Goal: Information Seeking & Learning: Learn about a topic

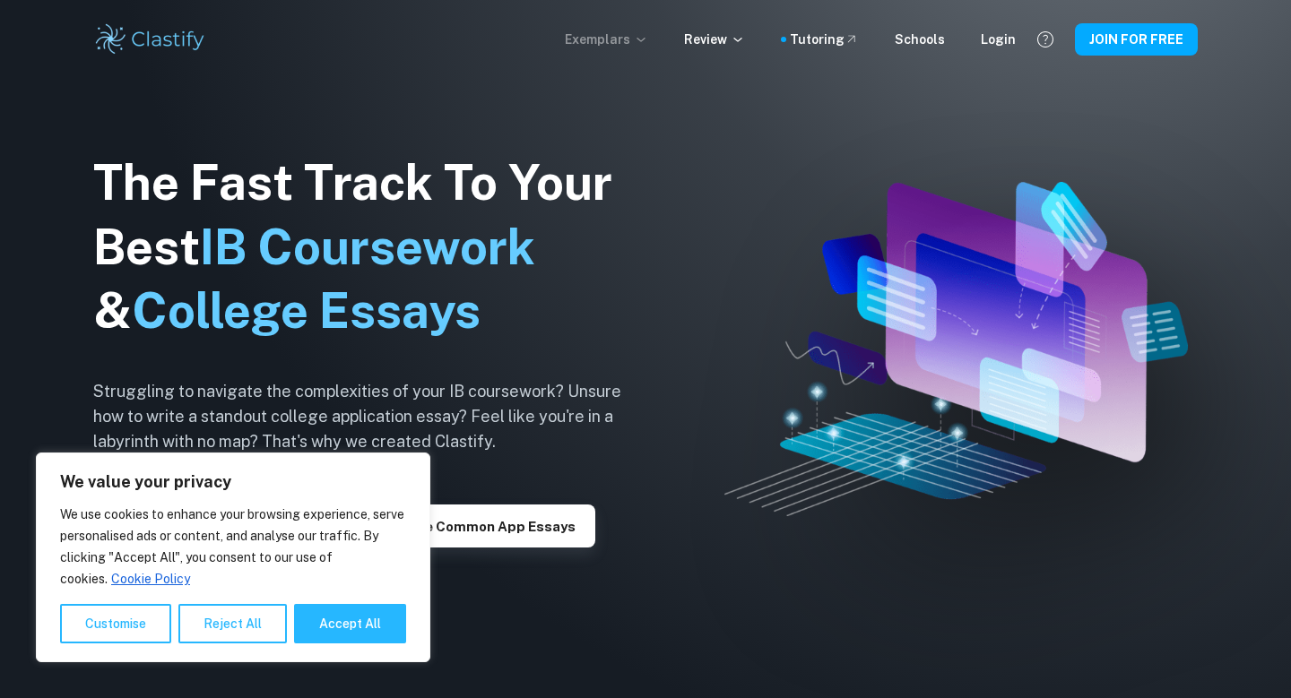
click at [628, 39] on p "Exemplars" at bounding box center [606, 40] width 83 height 20
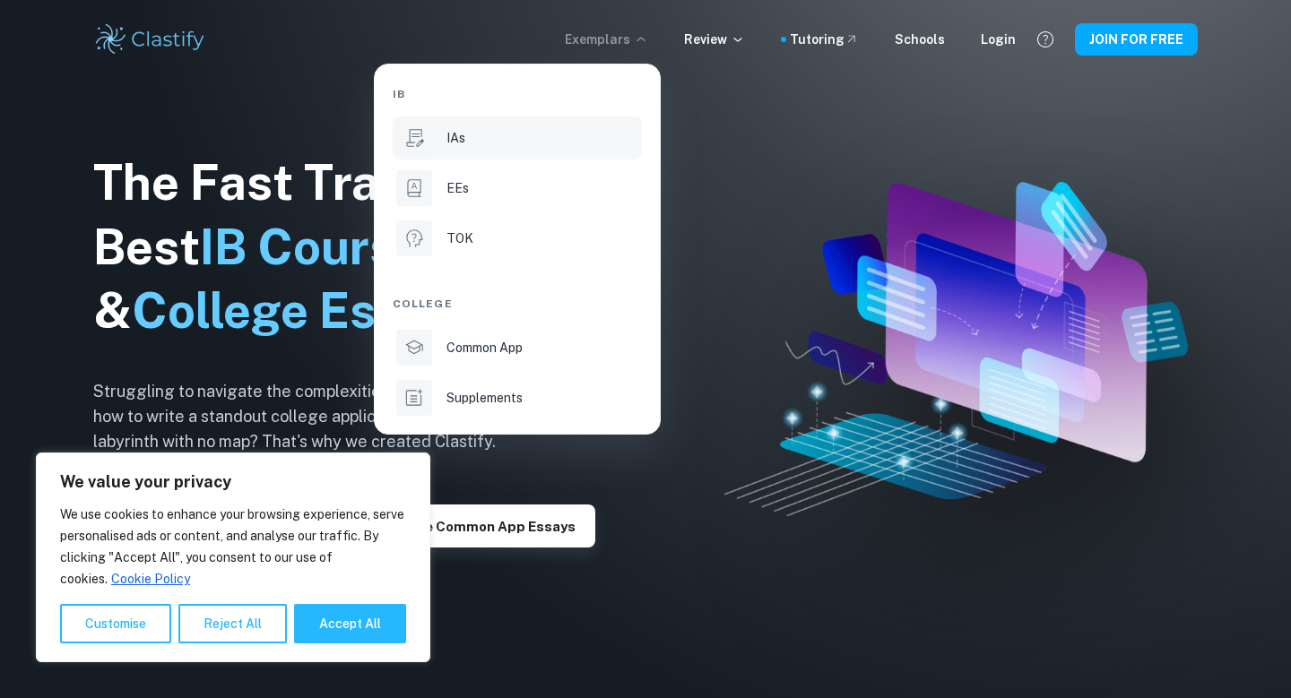
click at [457, 132] on p "IAs" at bounding box center [455, 138] width 19 height 20
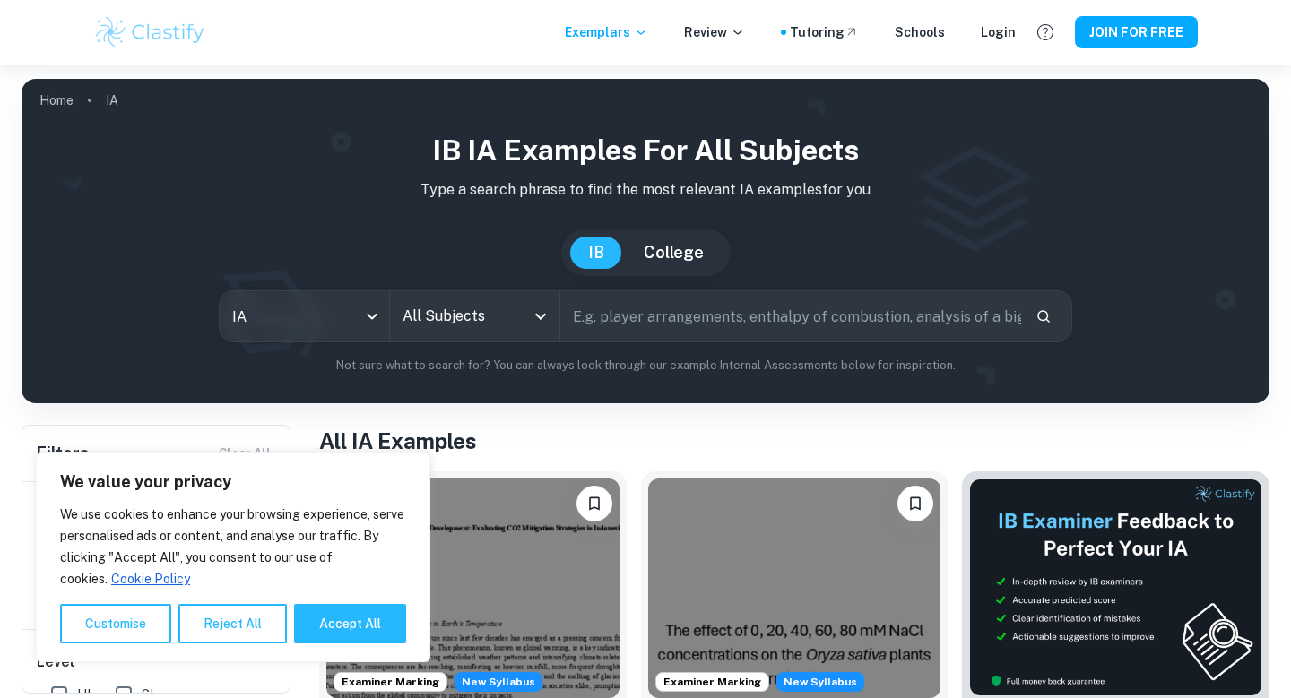
scroll to position [56, 0]
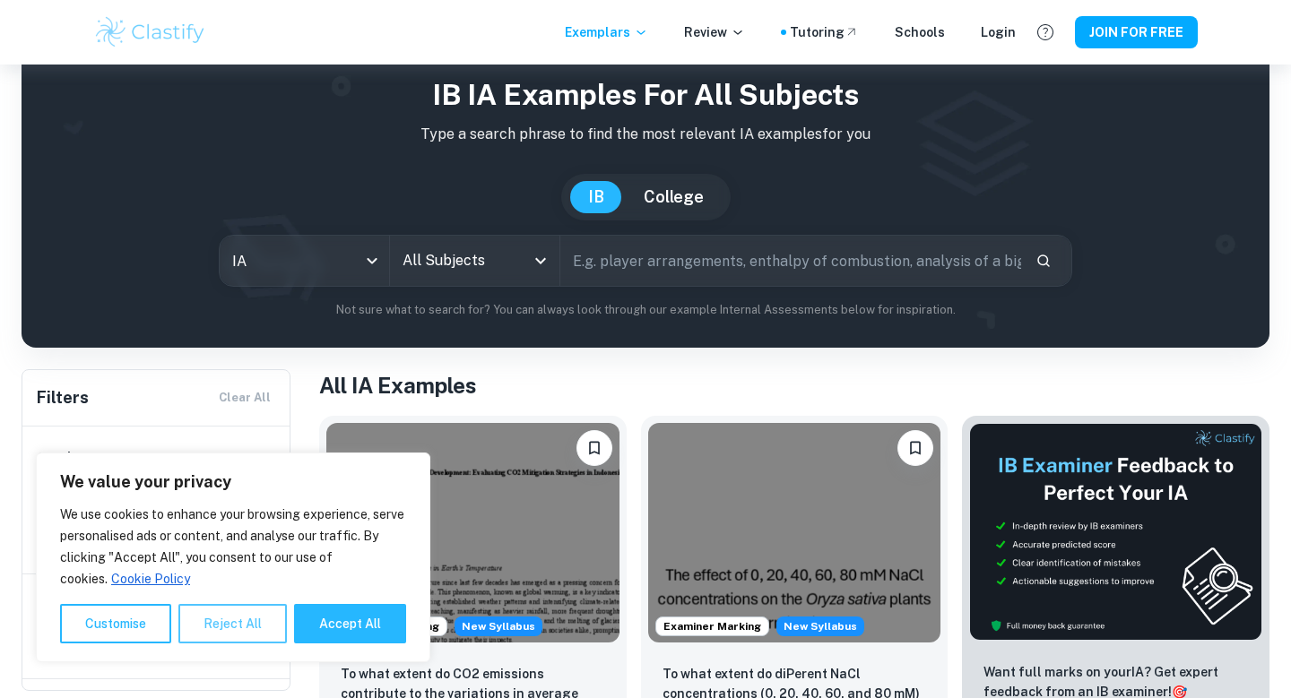
click at [247, 631] on button "Reject All" at bounding box center [232, 623] width 108 height 39
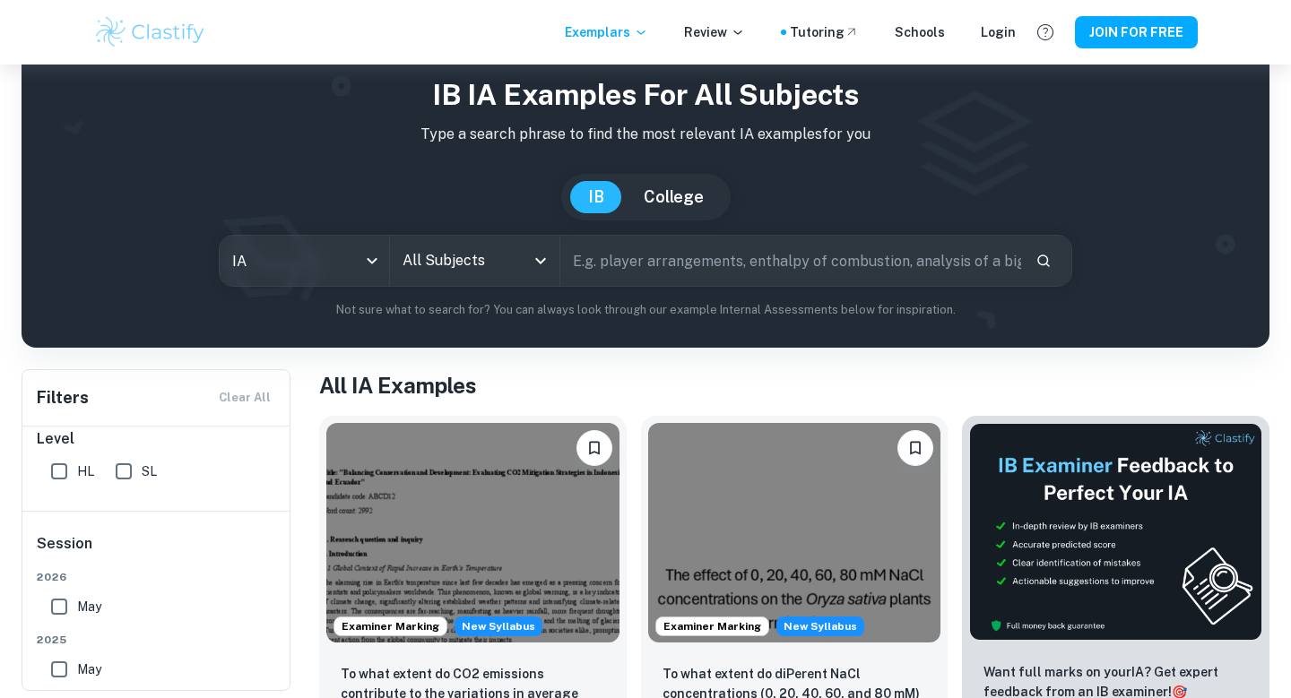
scroll to position [173, 0]
click at [416, 271] on input "All Subjects" at bounding box center [461, 261] width 126 height 34
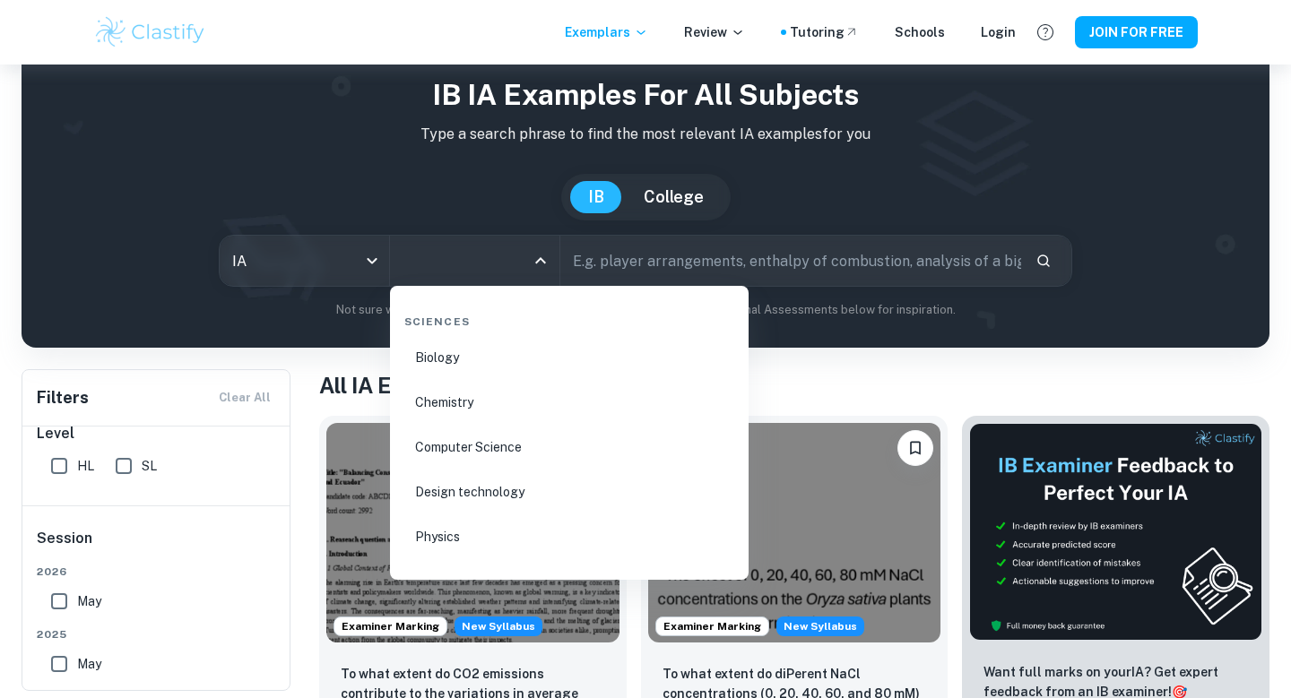
scroll to position [2691, 0]
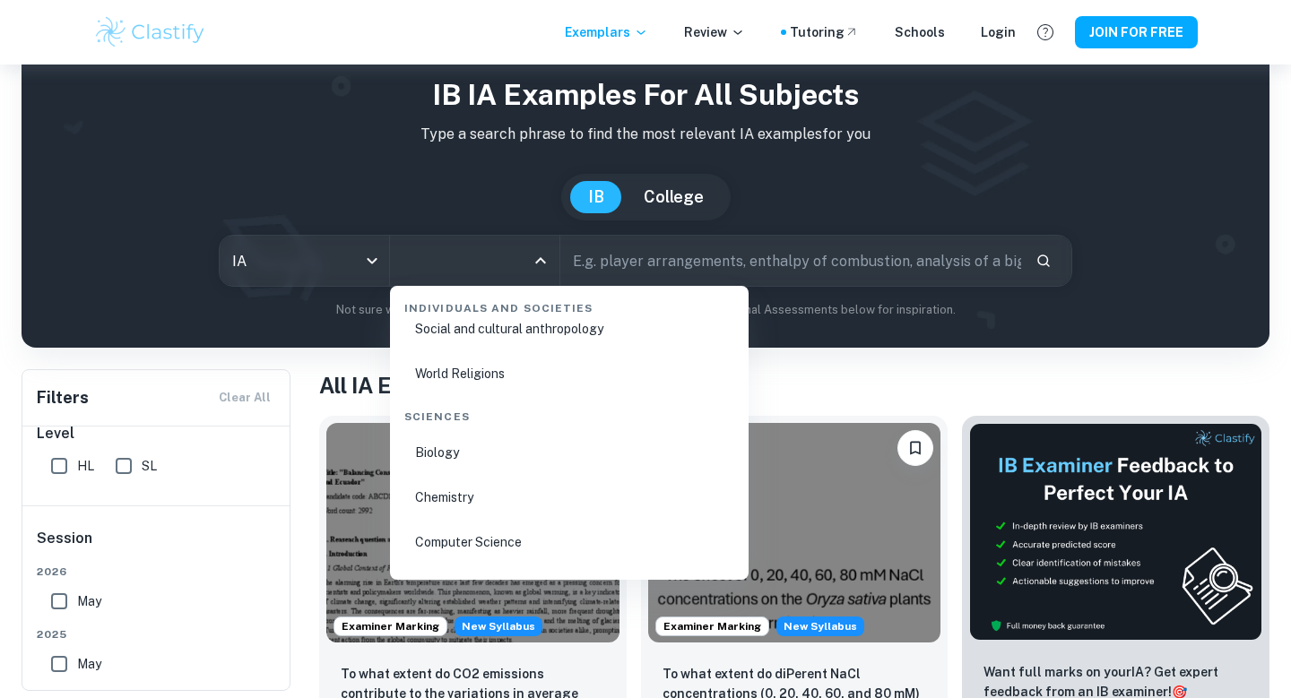
click at [486, 496] on li "Chemistry" at bounding box center [569, 497] width 344 height 41
type input "Chemistry"
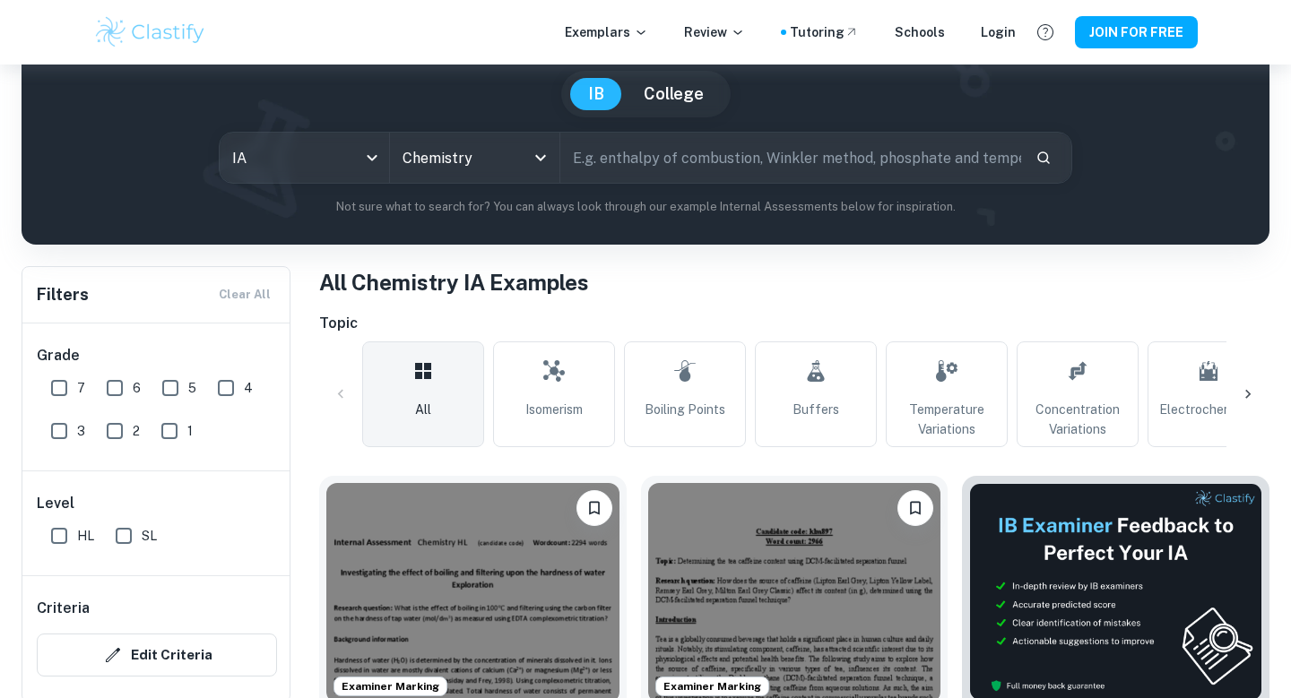
scroll to position [174, 0]
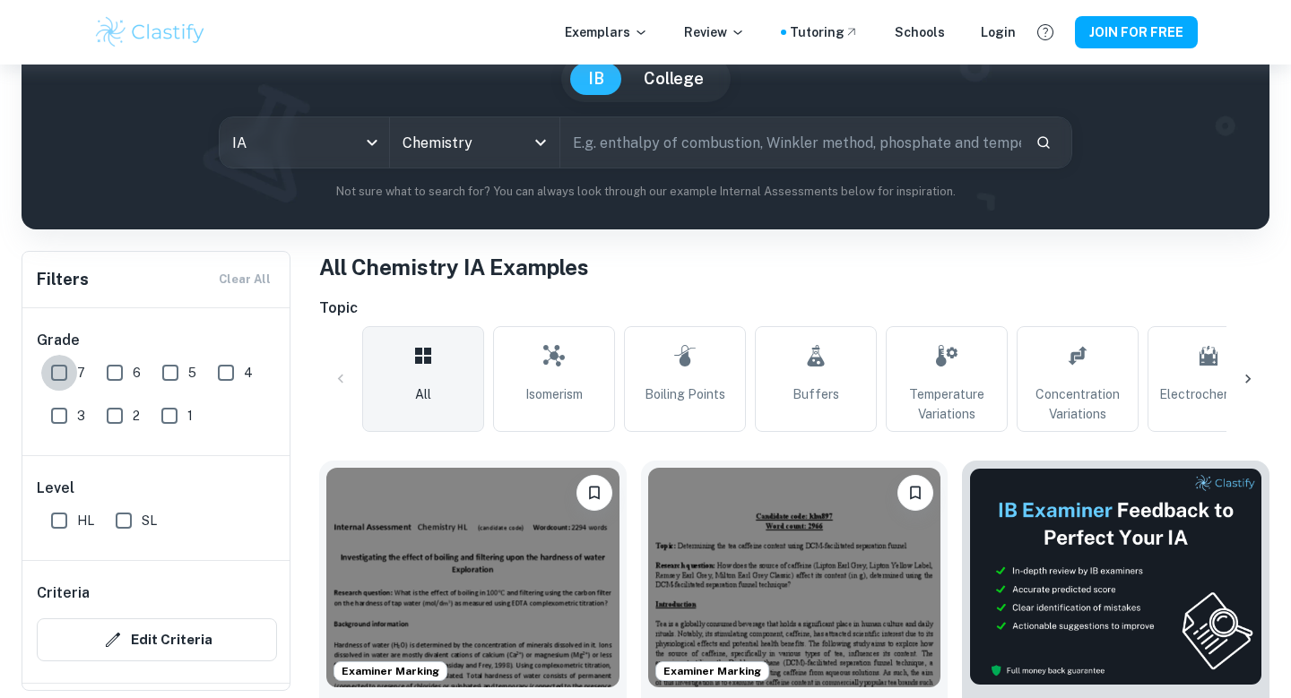
click at [61, 380] on input "7" at bounding box center [59, 373] width 36 height 36
checkbox input "true"
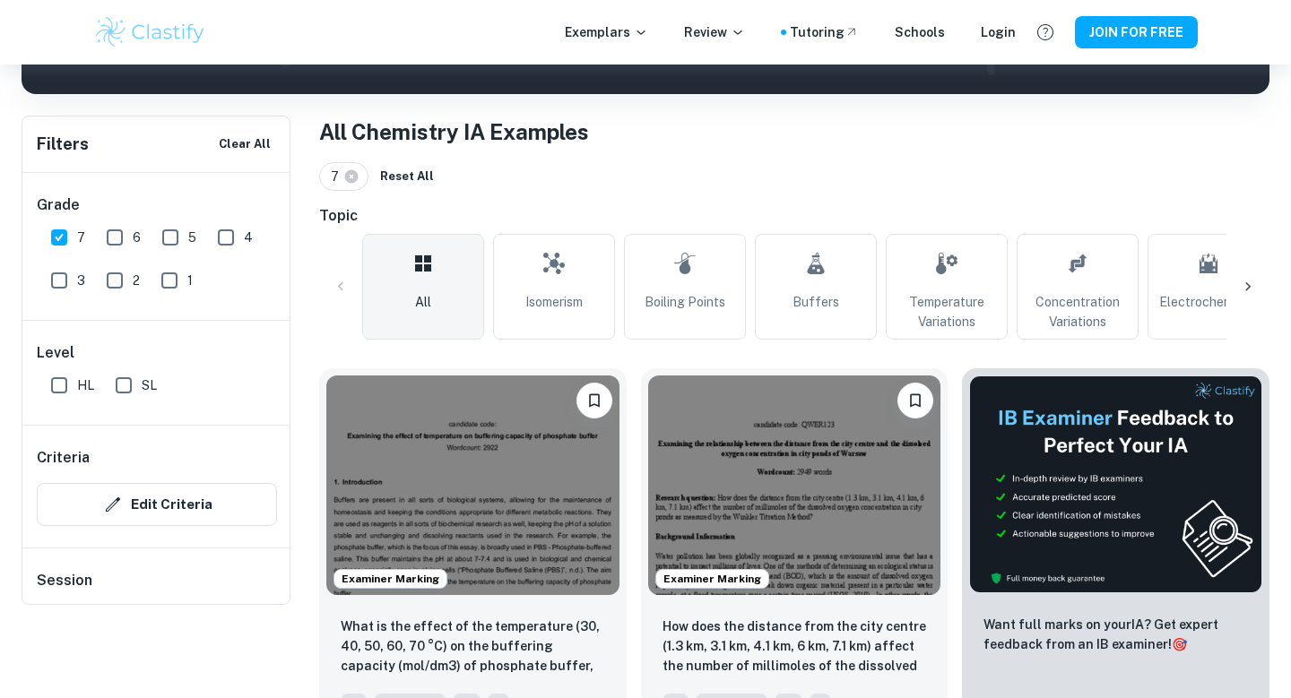
scroll to position [163, 0]
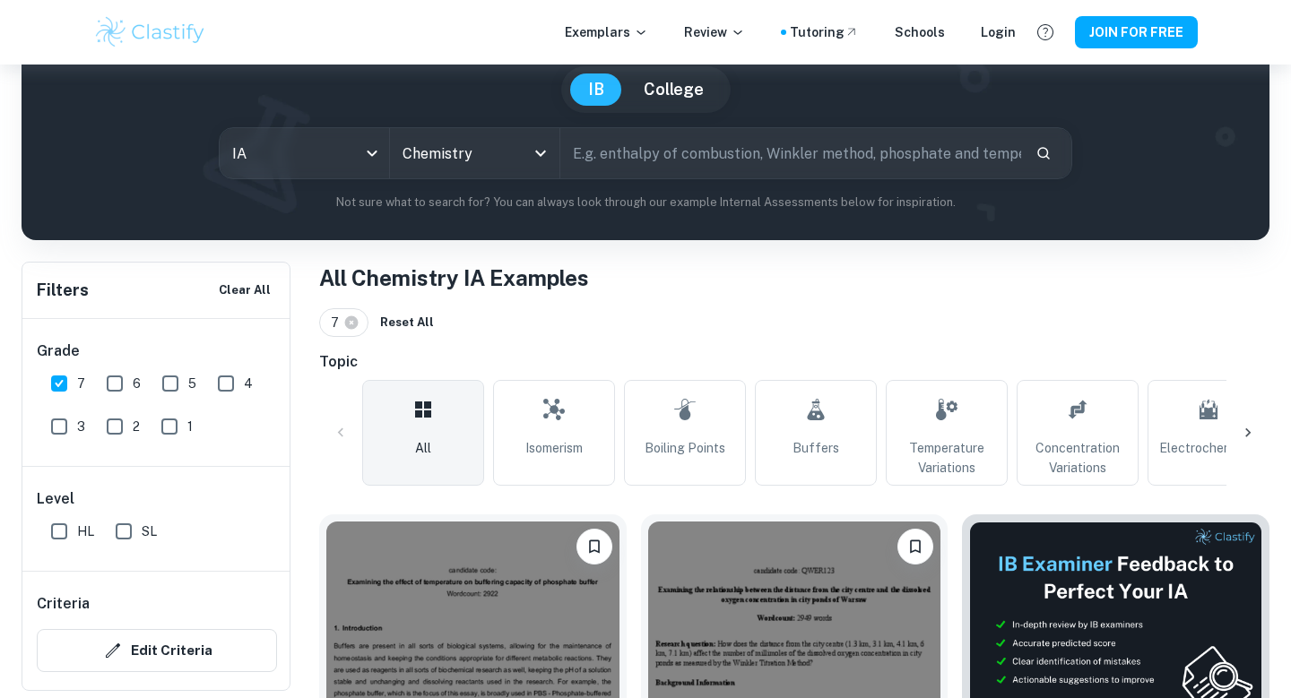
click at [722, 163] on input "text" at bounding box center [790, 153] width 461 height 50
type input "equilibrium"
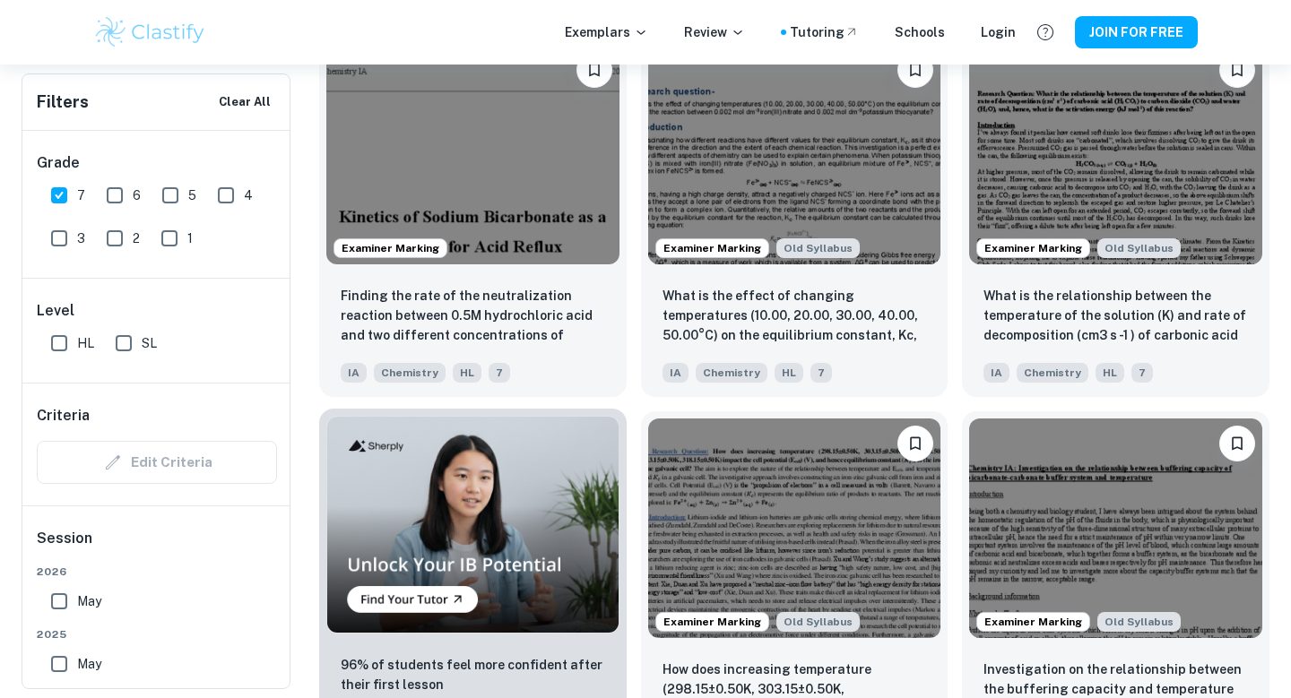
scroll to position [1011, 0]
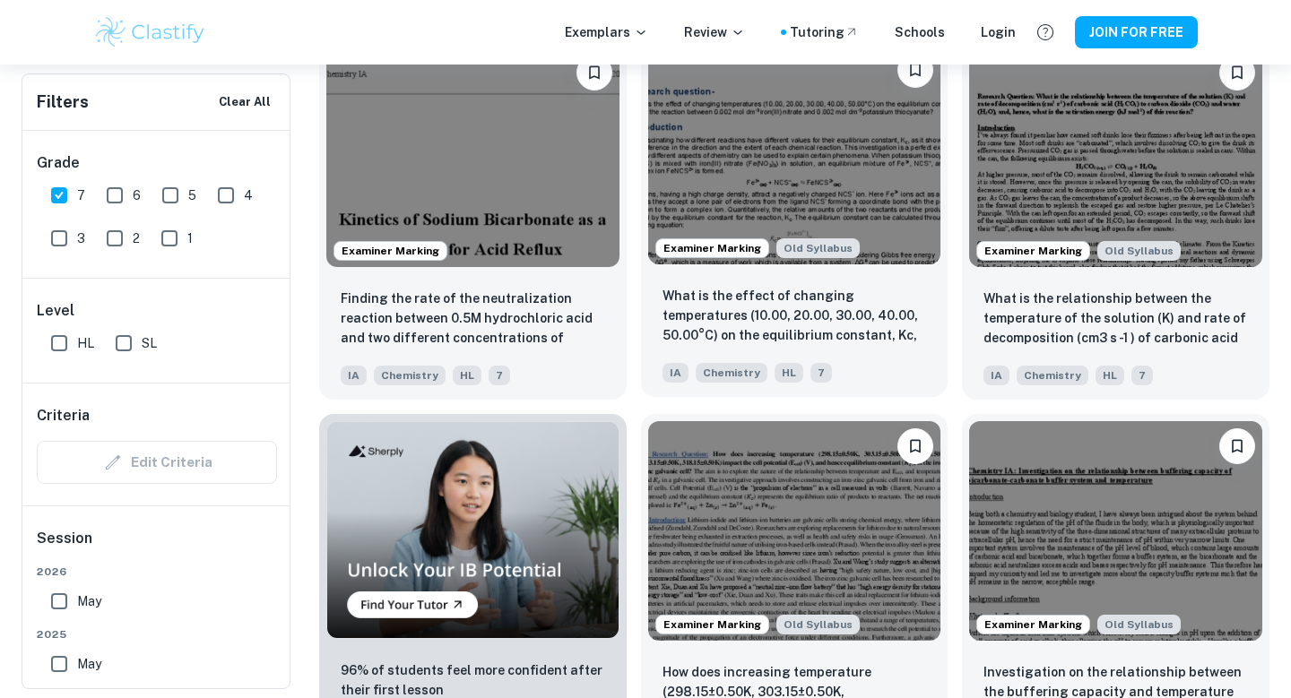
click at [871, 180] on img at bounding box center [794, 155] width 293 height 220
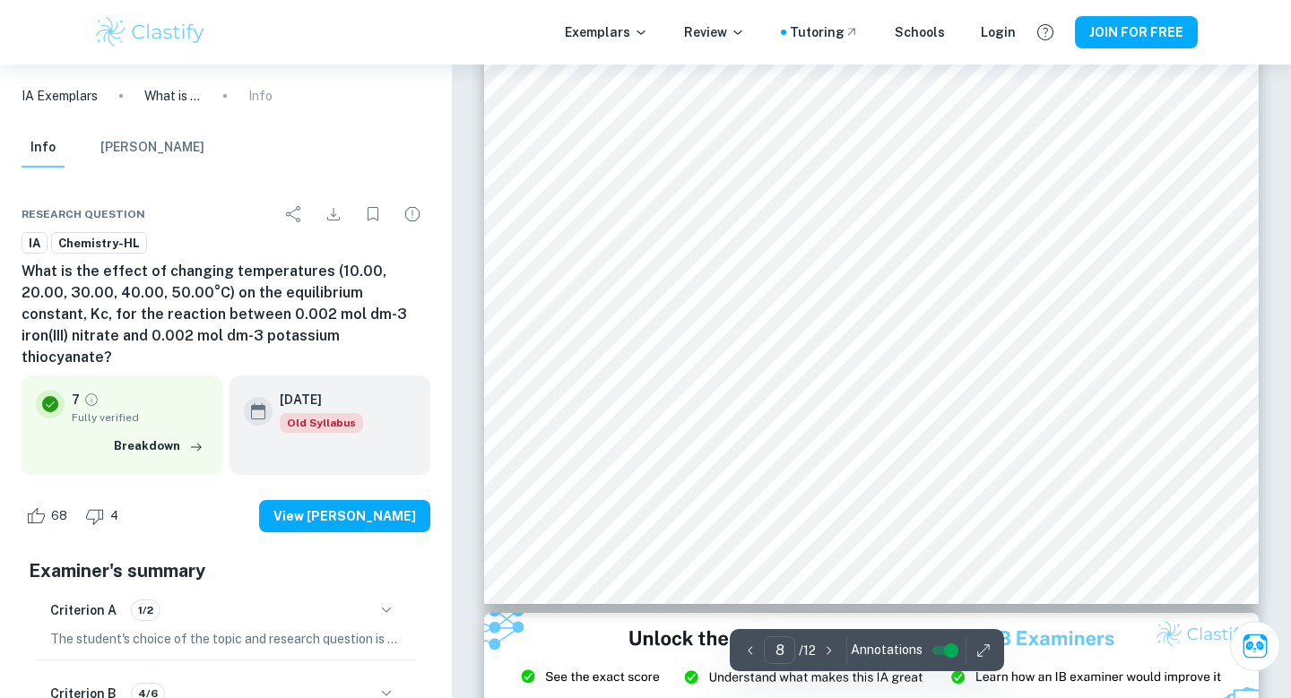
scroll to position [8544, 0]
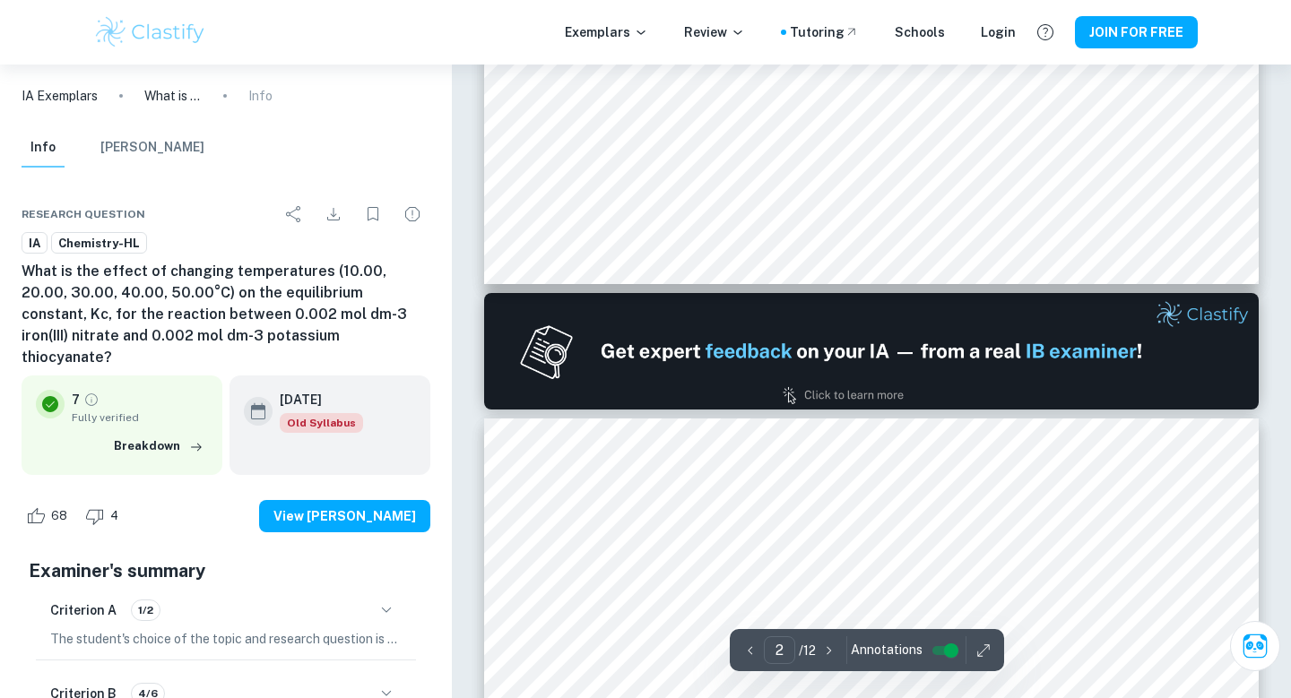
type input "1"
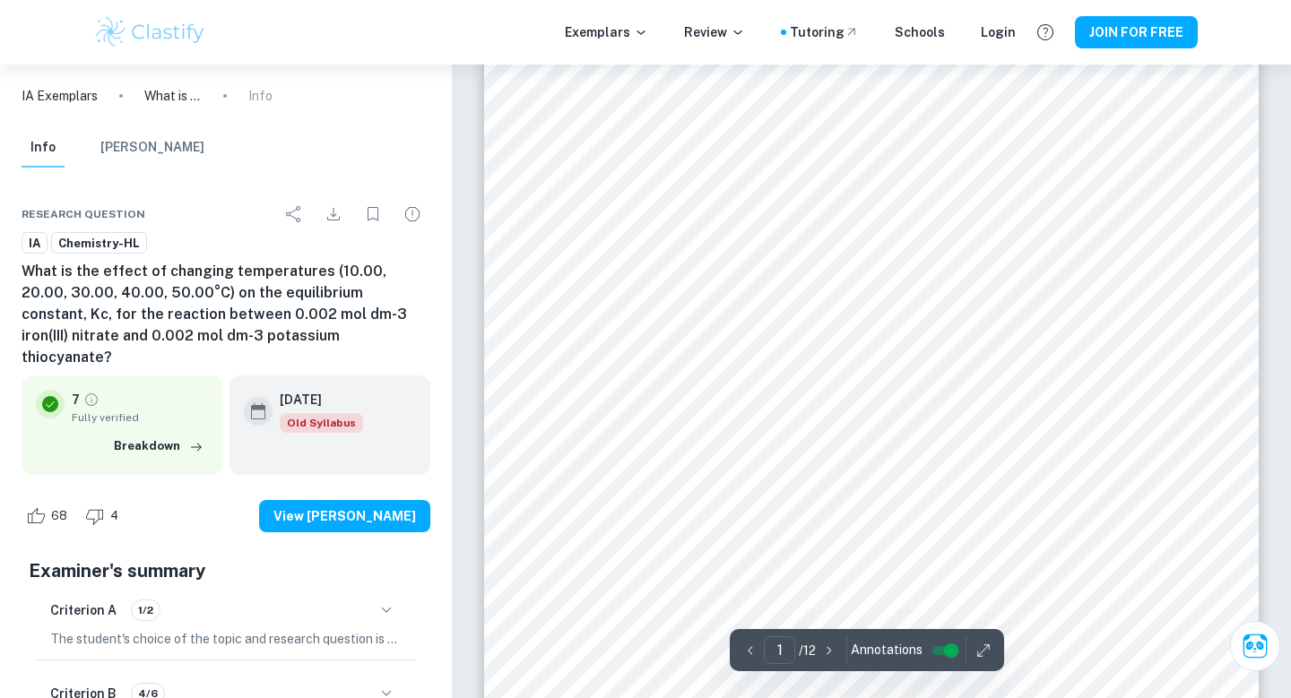
scroll to position [0, 0]
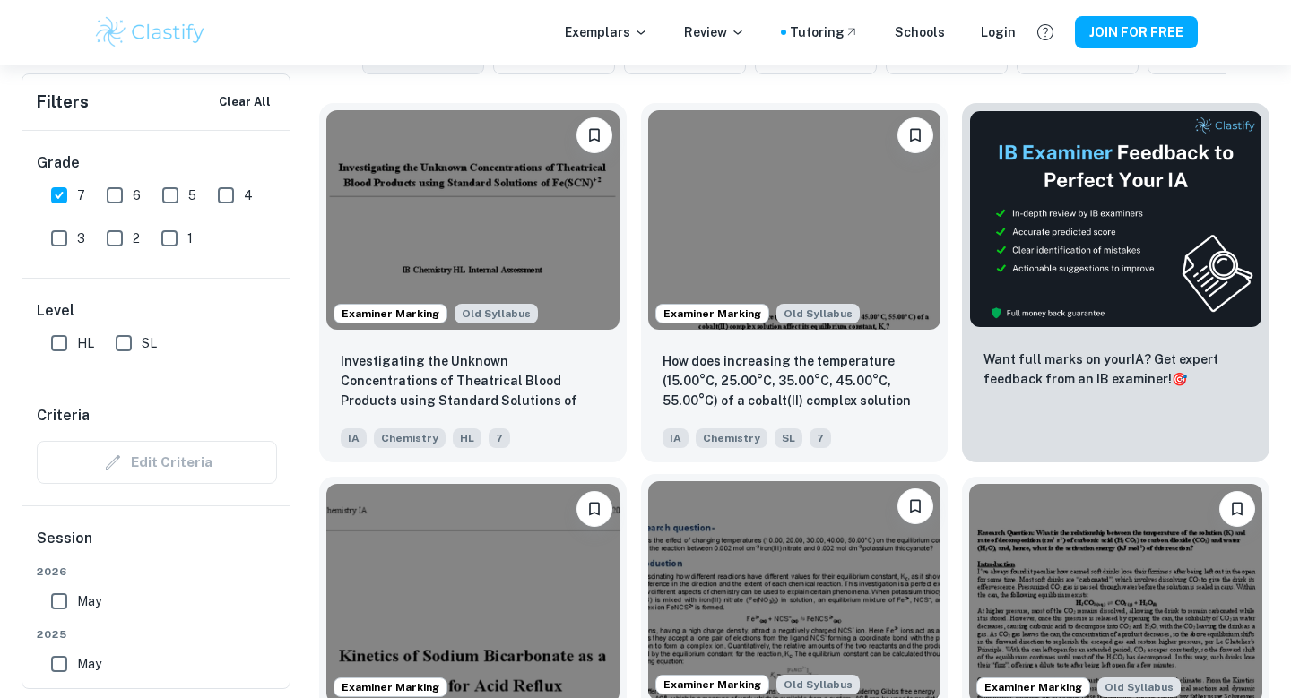
scroll to position [541, 0]
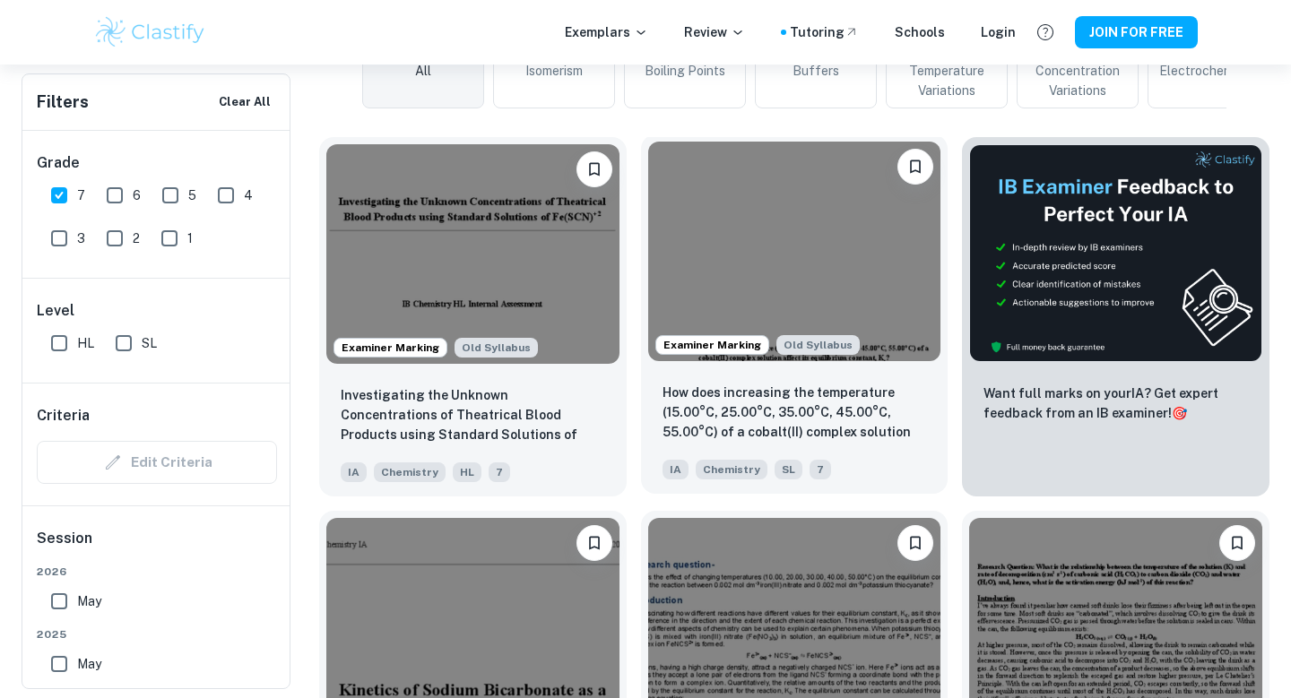
click at [826, 187] on img at bounding box center [794, 252] width 293 height 220
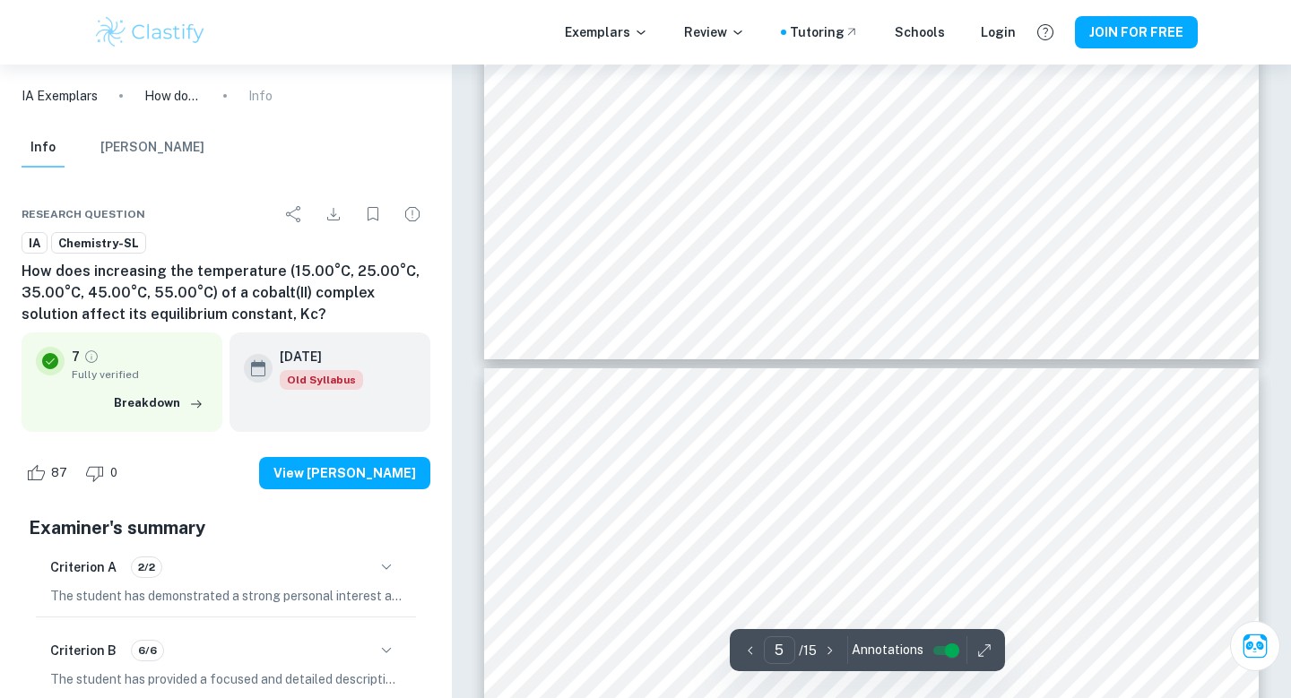
scroll to position [5034, 0]
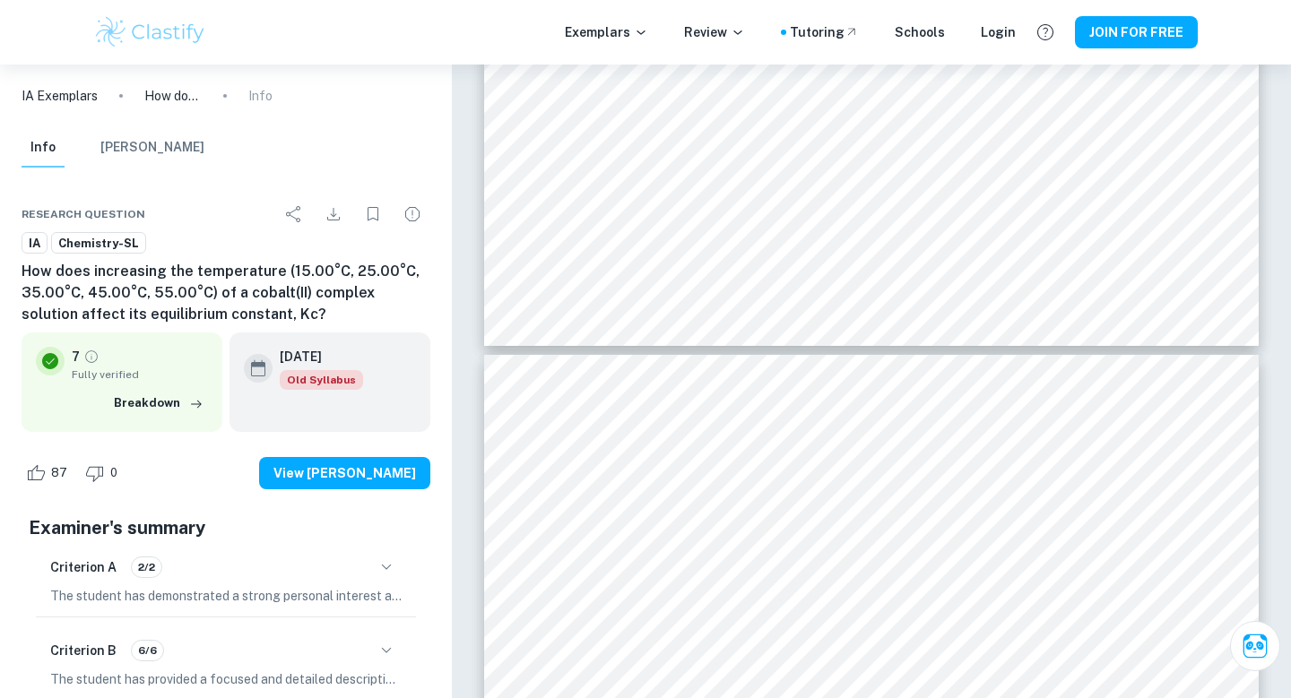
type input "6"
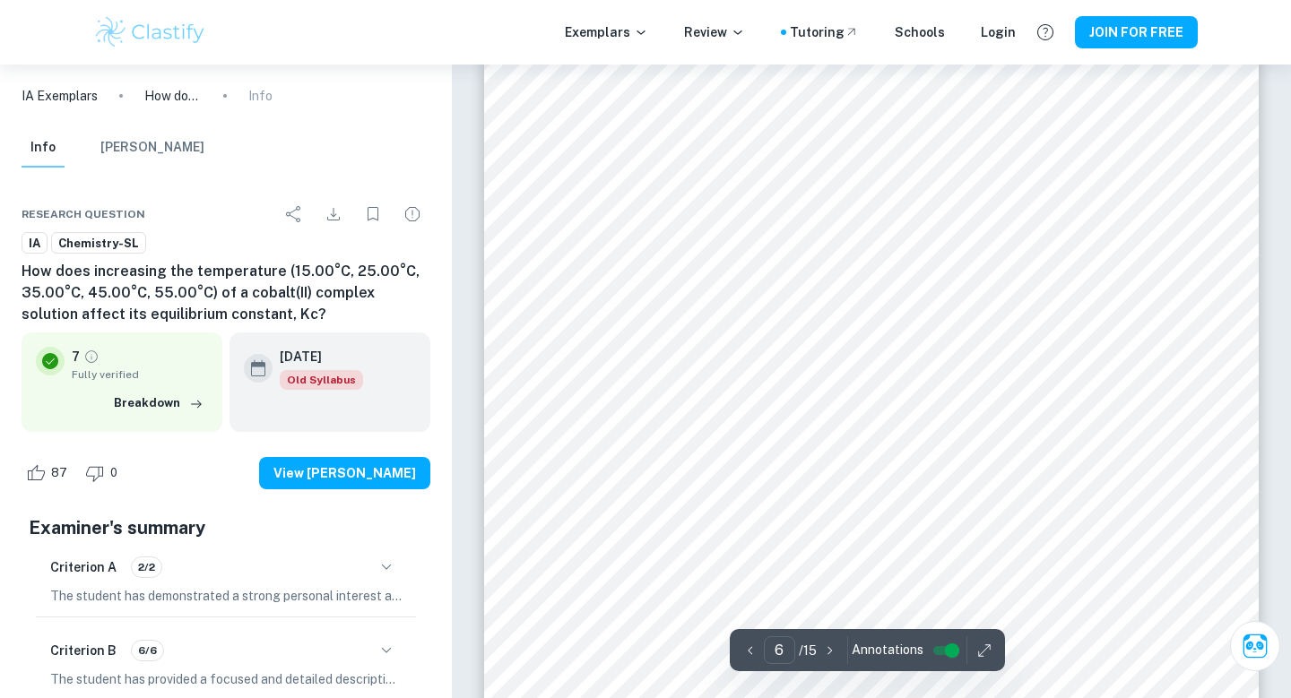
scroll to position [5608, 0]
